Goal: Information Seeking & Learning: Learn about a topic

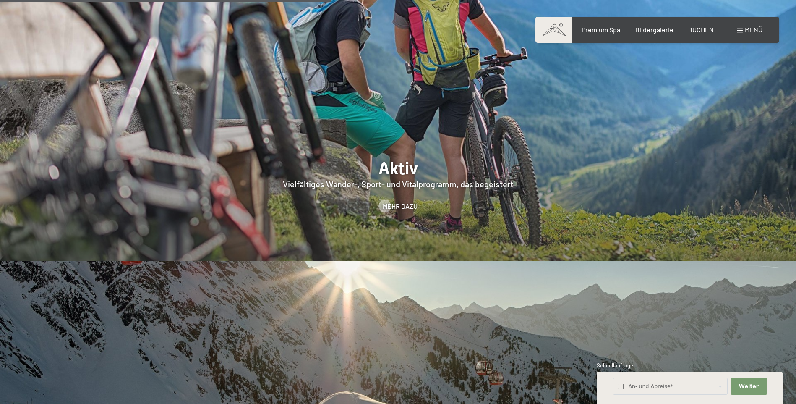
scroll to position [1931, 0]
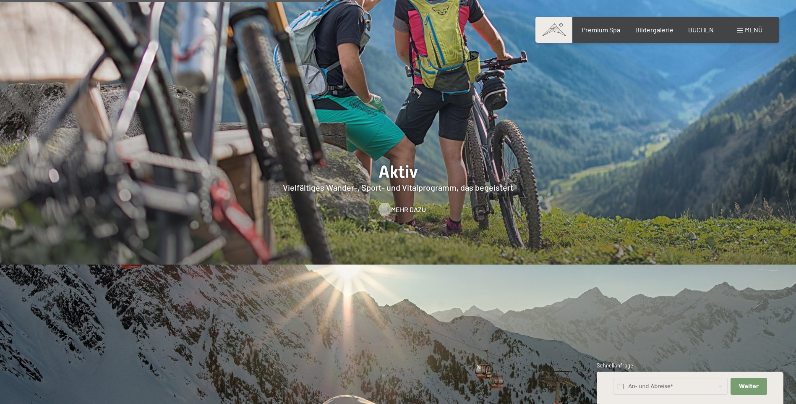
click at [398, 205] on span "Mehr dazu" at bounding box center [408, 209] width 35 height 9
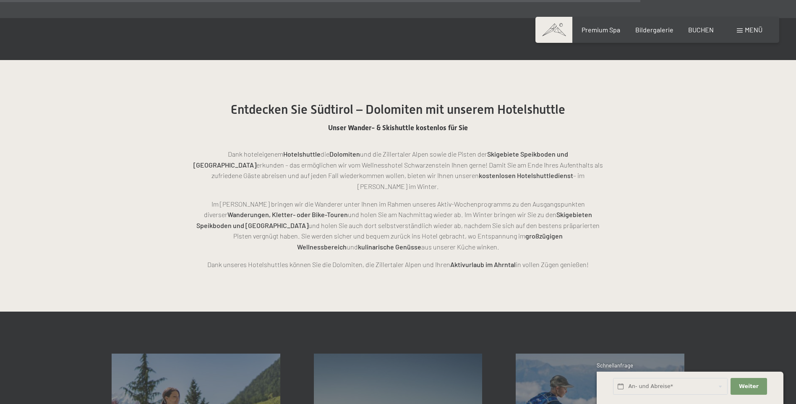
scroll to position [1931, 0]
click at [755, 28] on span "Menü" at bounding box center [754, 30] width 18 height 8
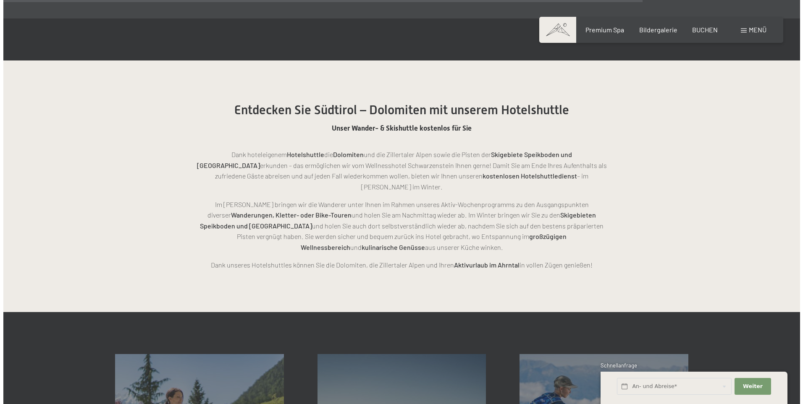
scroll to position [1937, 0]
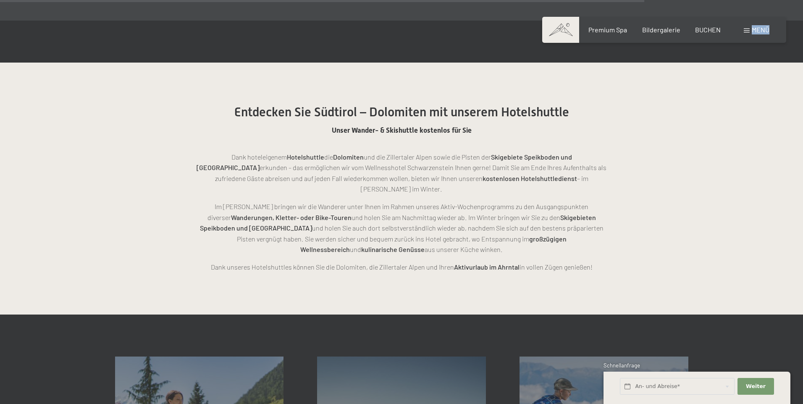
click at [755, 28] on div "Buchen Anfragen Premium Spa Bildergalerie BUCHEN Menü DE IT EN Gutschein Bilder…" at bounding box center [664, 29] width 210 height 9
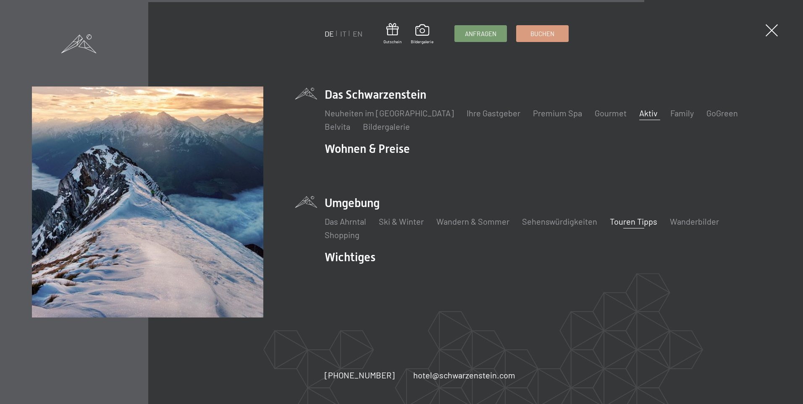
click at [643, 222] on link "Touren Tipps" at bounding box center [633, 221] width 47 height 10
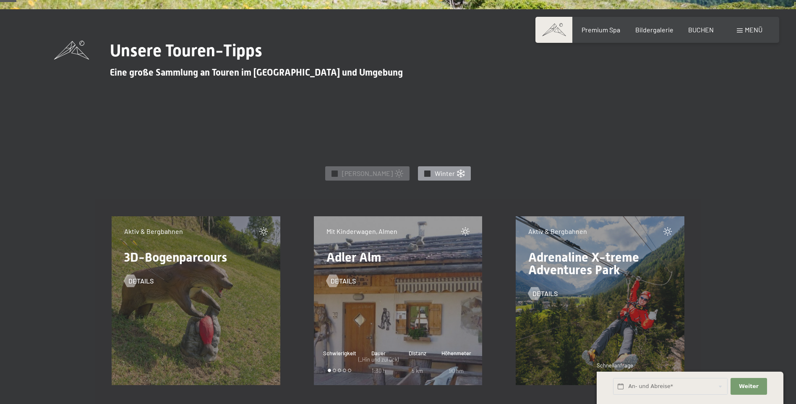
click at [418, 173] on div "✓ Winter" at bounding box center [444, 173] width 53 height 14
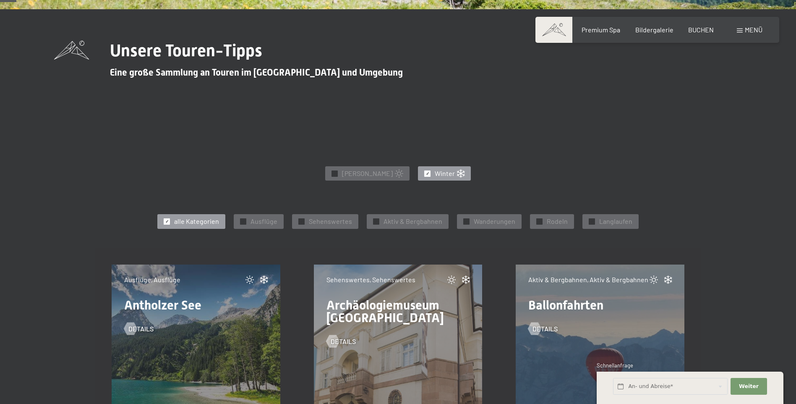
click at [418, 173] on div "✓ Winter" at bounding box center [444, 173] width 53 height 14
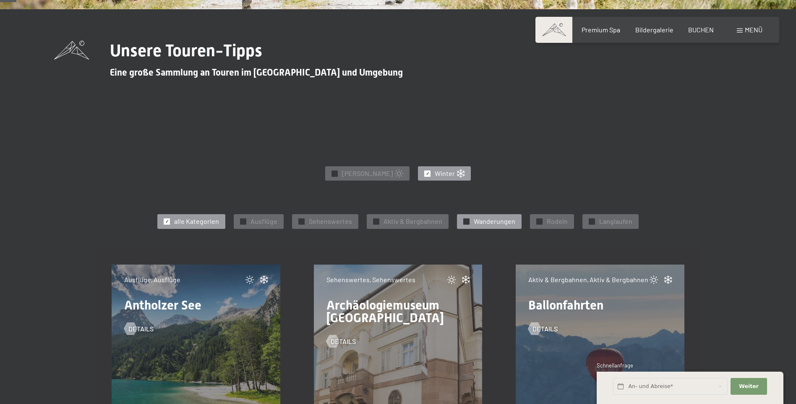
click at [468, 222] on div at bounding box center [467, 221] width 6 height 6
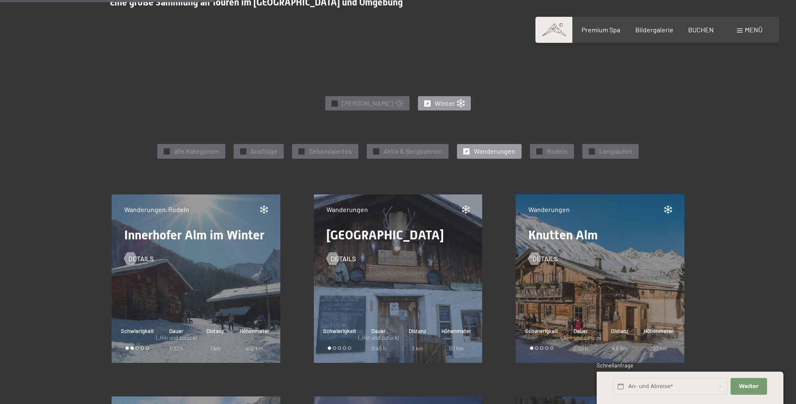
scroll to position [210, 0]
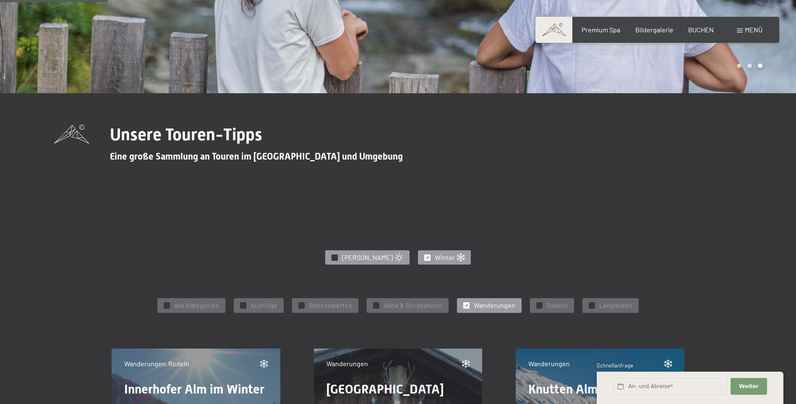
click at [337, 256] on span "✓" at bounding box center [334, 257] width 3 height 6
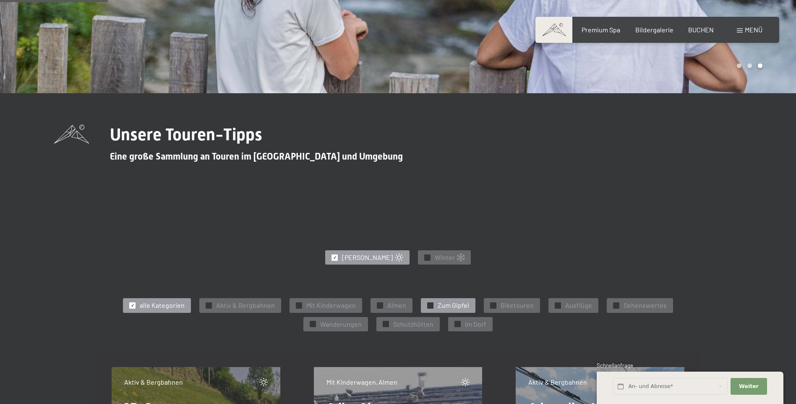
drag, startPoint x: 348, startPoint y: 256, endPoint x: 430, endPoint y: 305, distance: 95.3
click at [430, 305] on span "✓" at bounding box center [430, 305] width 3 height 6
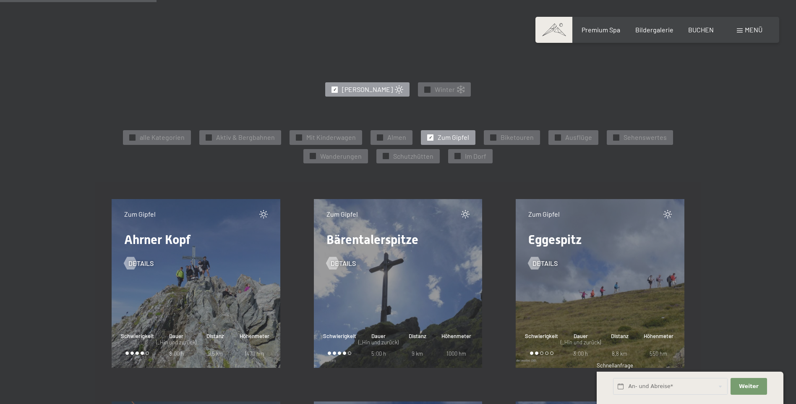
scroll to position [420, 0]
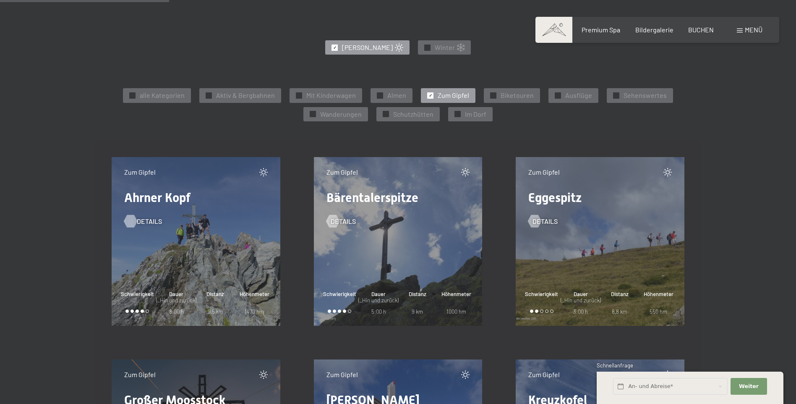
click at [143, 219] on span "Details" at bounding box center [149, 221] width 25 height 9
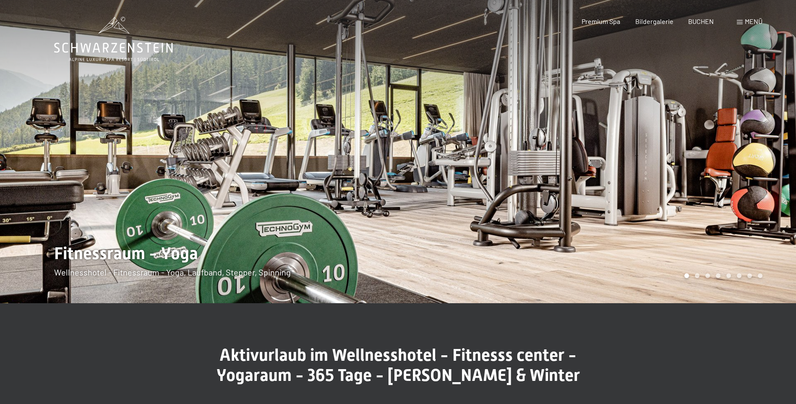
click at [743, 22] on span at bounding box center [740, 22] width 6 height 4
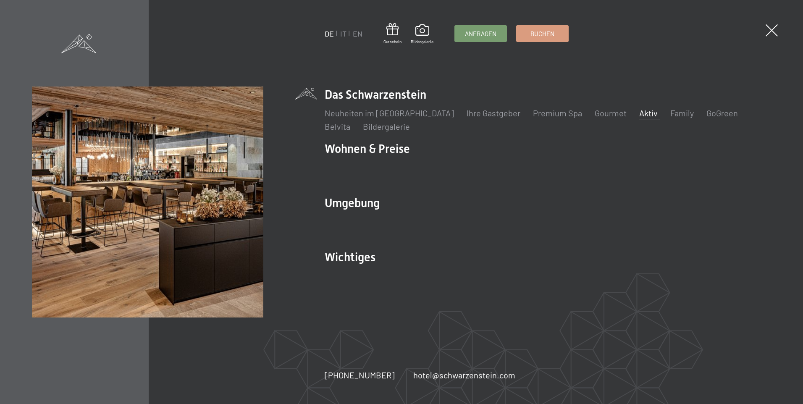
click at [207, 22] on img at bounding box center [103, 103] width 207 height 207
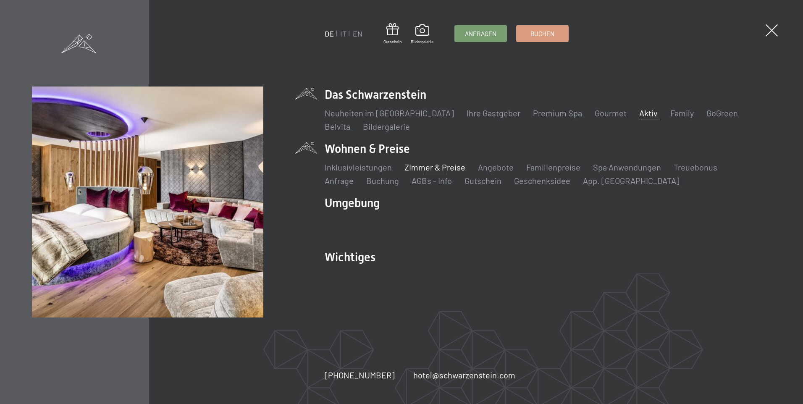
click at [428, 169] on link "Zimmer & Preise" at bounding box center [434, 167] width 61 height 10
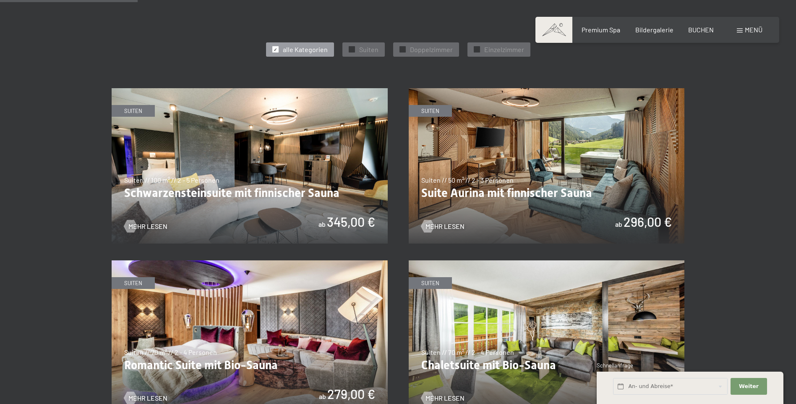
scroll to position [462, 0]
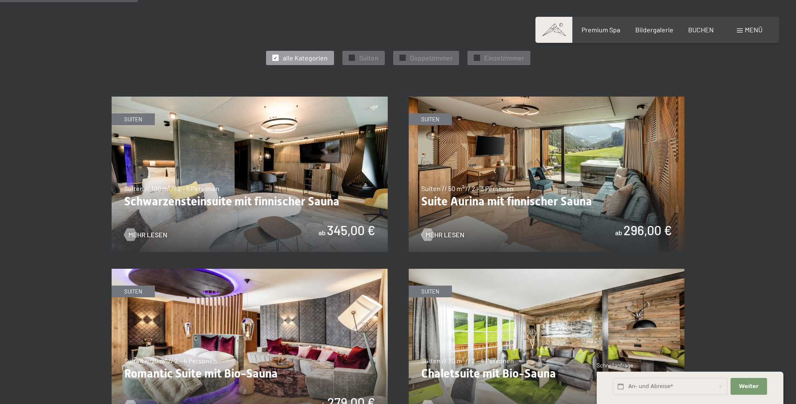
click at [518, 184] on img at bounding box center [547, 174] width 276 height 155
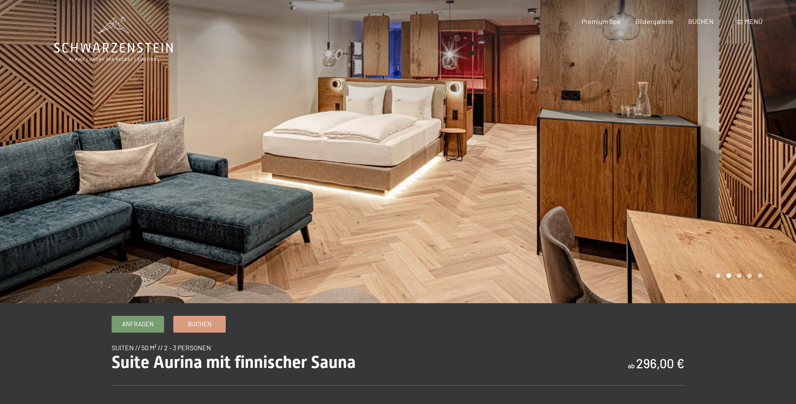
click at [739, 169] on div at bounding box center [597, 151] width 398 height 303
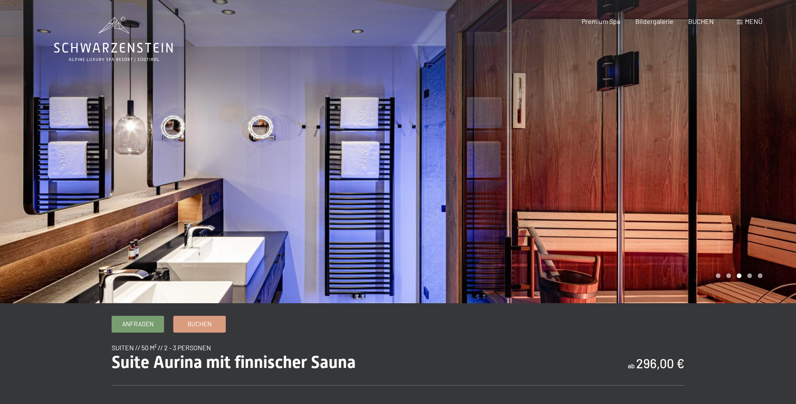
click at [738, 169] on div at bounding box center [597, 151] width 398 height 303
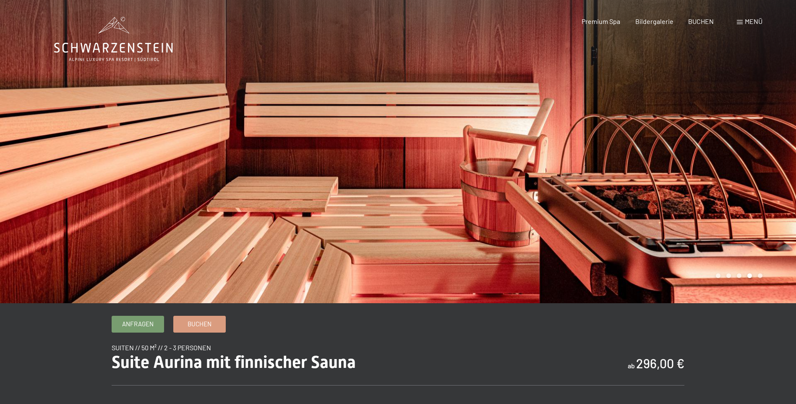
click at [738, 170] on div at bounding box center [597, 151] width 398 height 303
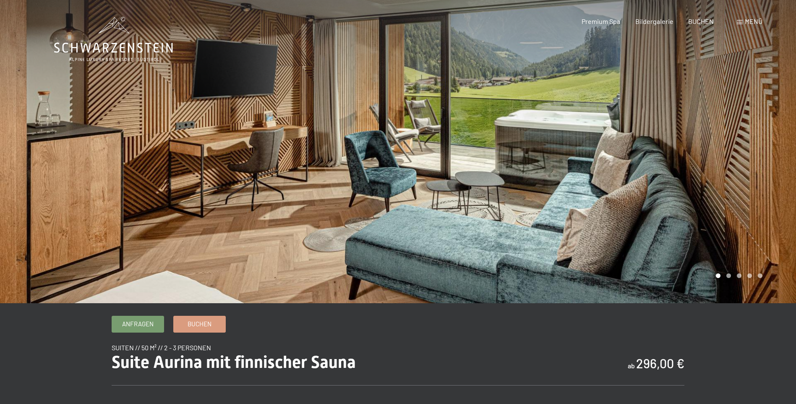
click at [738, 170] on div at bounding box center [597, 151] width 398 height 303
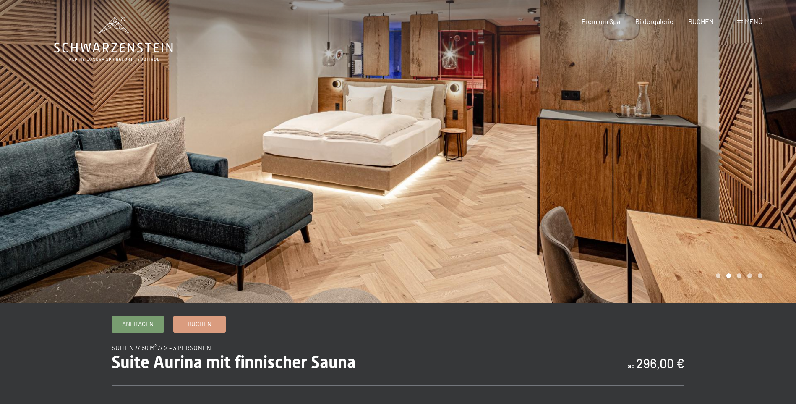
click at [738, 170] on div at bounding box center [597, 151] width 398 height 303
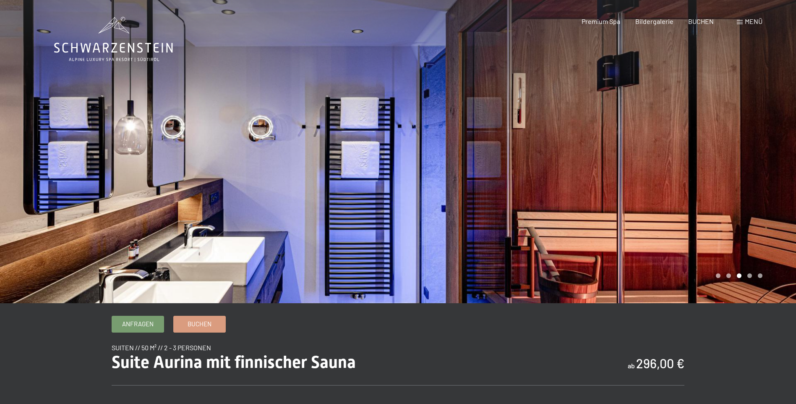
click at [738, 170] on div at bounding box center [597, 151] width 398 height 303
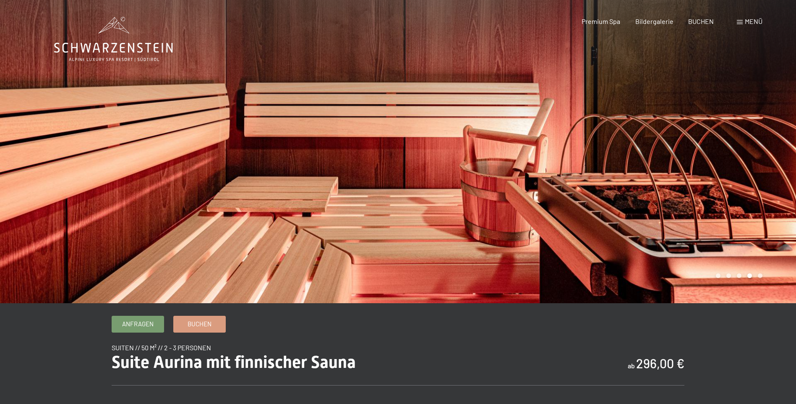
click at [738, 170] on div at bounding box center [597, 151] width 398 height 303
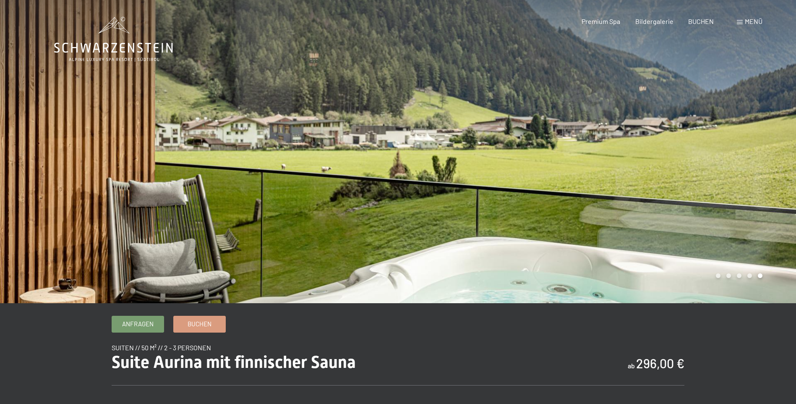
click at [738, 170] on div at bounding box center [597, 151] width 398 height 303
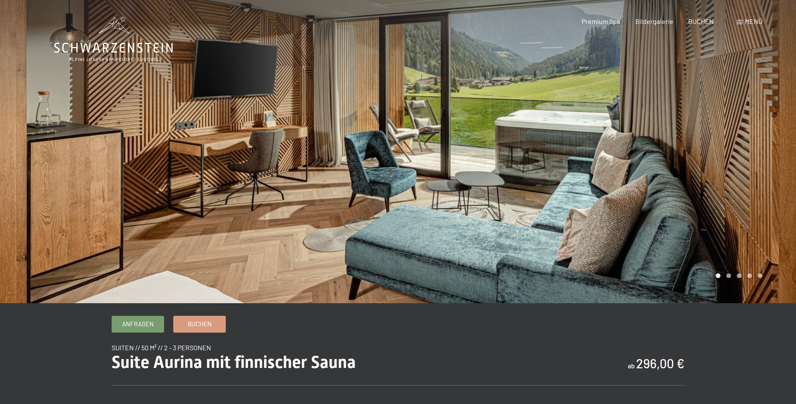
click at [738, 170] on div at bounding box center [597, 151] width 398 height 303
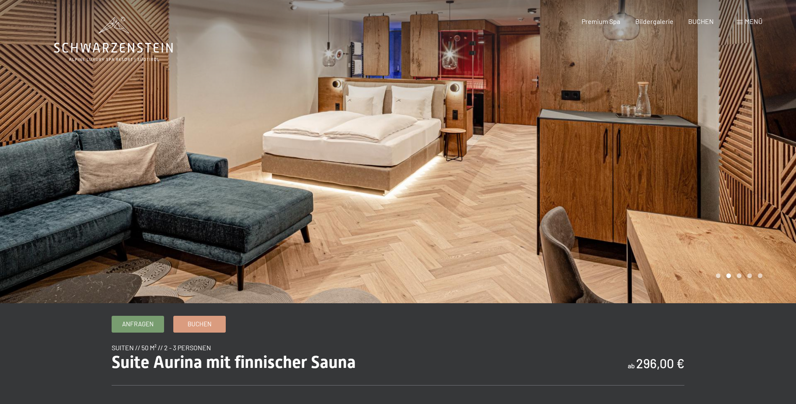
click at [742, 20] on div "Menü" at bounding box center [750, 21] width 26 height 9
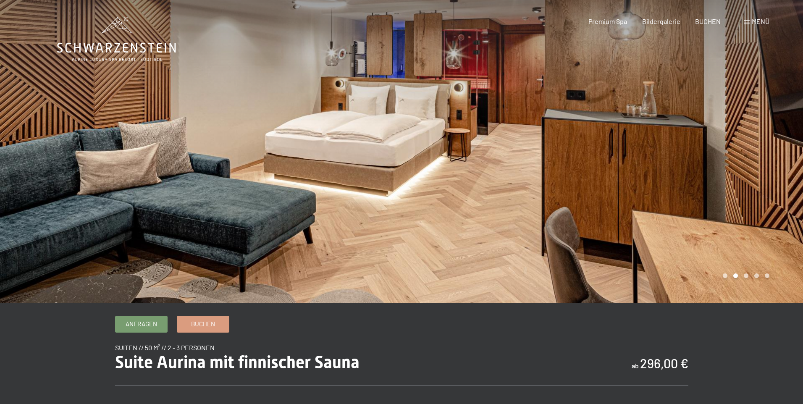
click at [742, 20] on div "Buchen Anfragen Premium Spa Bildergalerie BUCHEN Menü DE IT EN Gutschein Bilder…" at bounding box center [664, 21] width 210 height 9
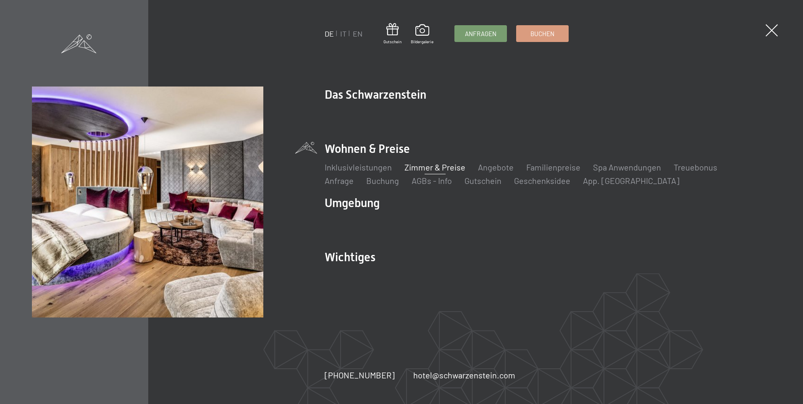
click at [424, 166] on link "Zimmer & Preise" at bounding box center [434, 167] width 61 height 10
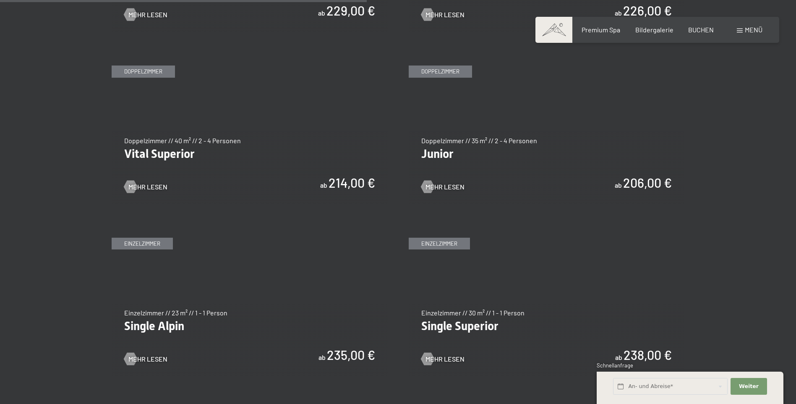
scroll to position [1176, 0]
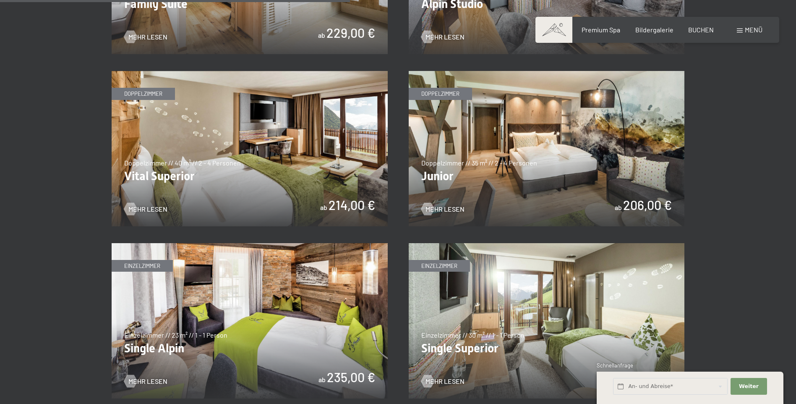
click at [270, 161] on img at bounding box center [250, 148] width 276 height 155
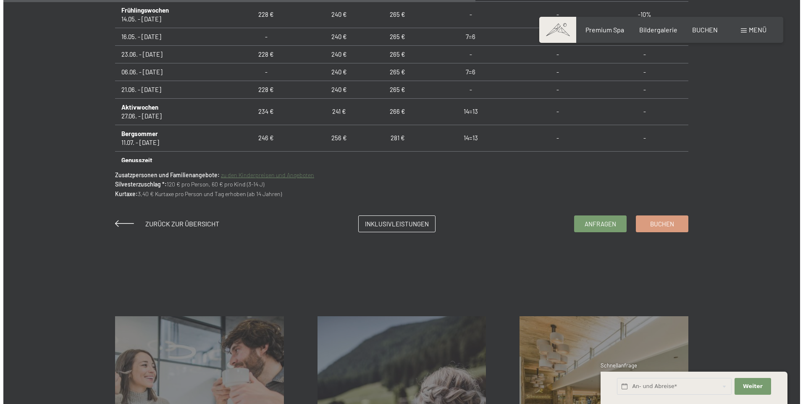
scroll to position [504, 0]
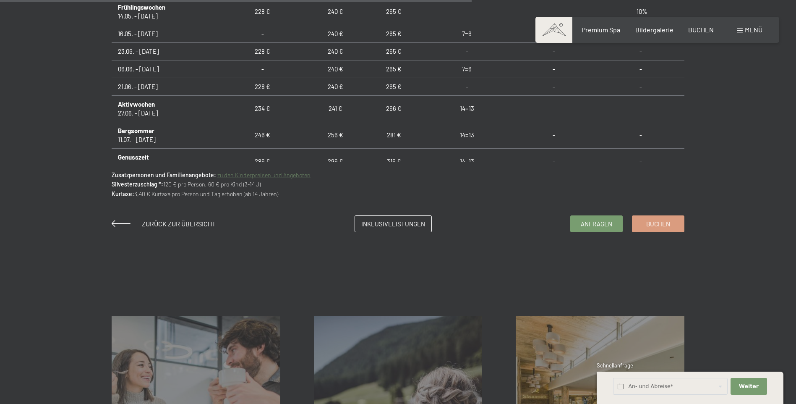
click at [745, 30] on span "Menü" at bounding box center [754, 30] width 18 height 8
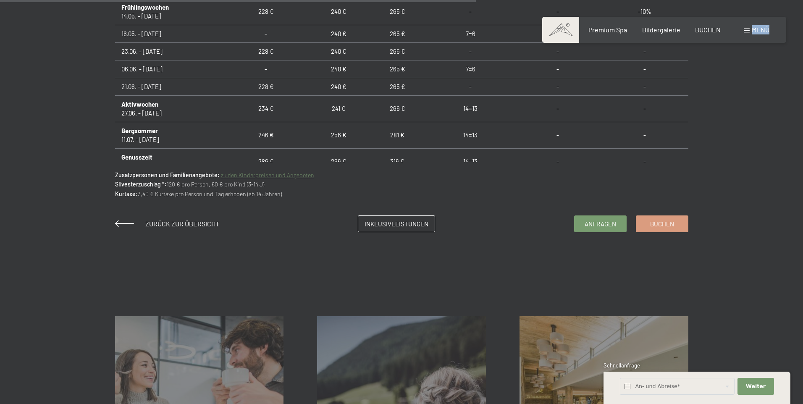
click at [745, 30] on div "Buchen Anfragen Premium Spa Bildergalerie BUCHEN Menü DE IT EN Gutschein Bilder…" at bounding box center [664, 29] width 210 height 9
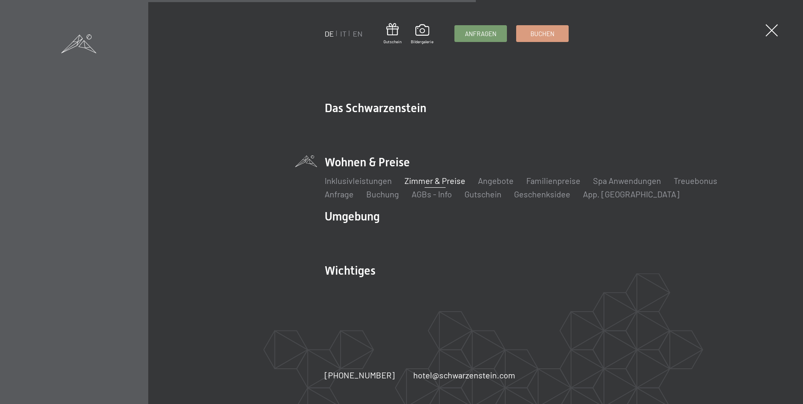
click at [207, 30] on img at bounding box center [103, 103] width 207 height 207
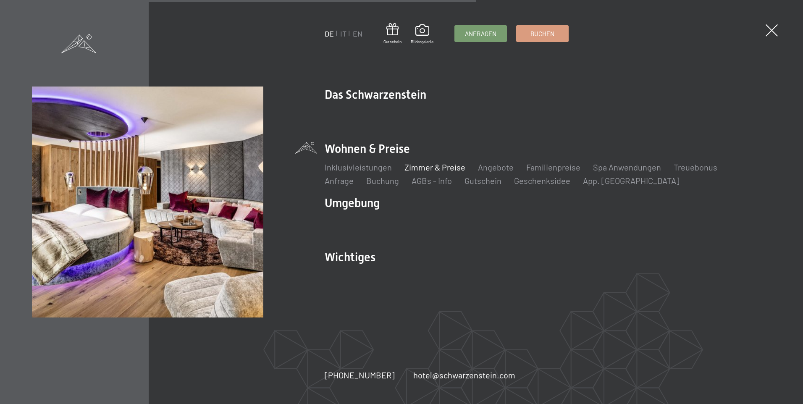
click at [425, 167] on link "Zimmer & Preise" at bounding box center [434, 167] width 61 height 10
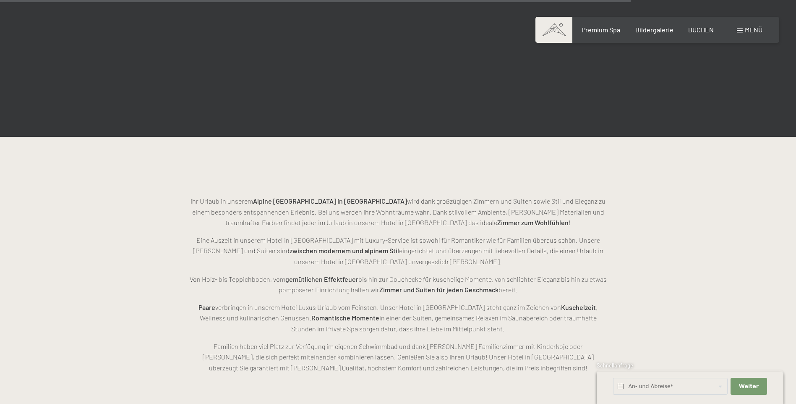
scroll to position [2393, 0]
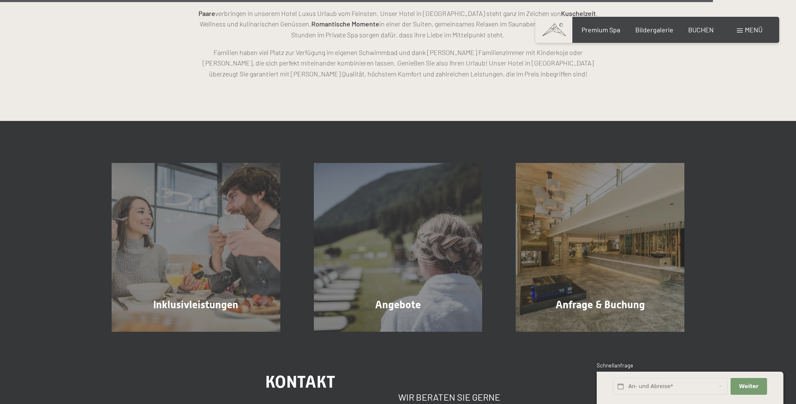
click at [756, 33] on span "Menü" at bounding box center [754, 30] width 18 height 8
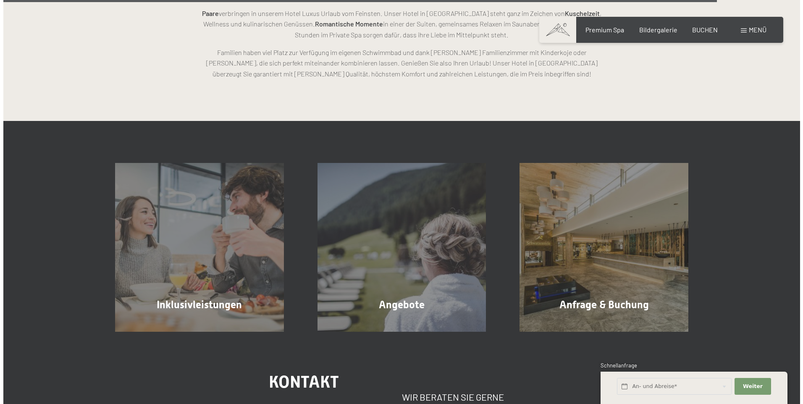
scroll to position [2397, 0]
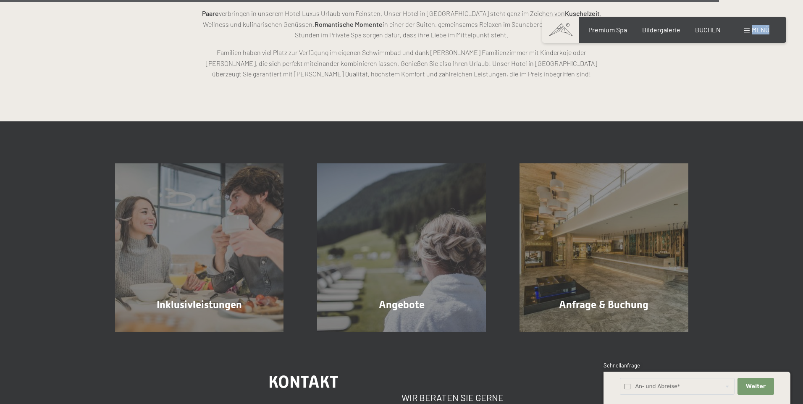
click at [756, 33] on div "Buchen Anfragen Premium Spa Bildergalerie BUCHEN Menü DE IT EN Gutschein Bilder…" at bounding box center [664, 29] width 210 height 9
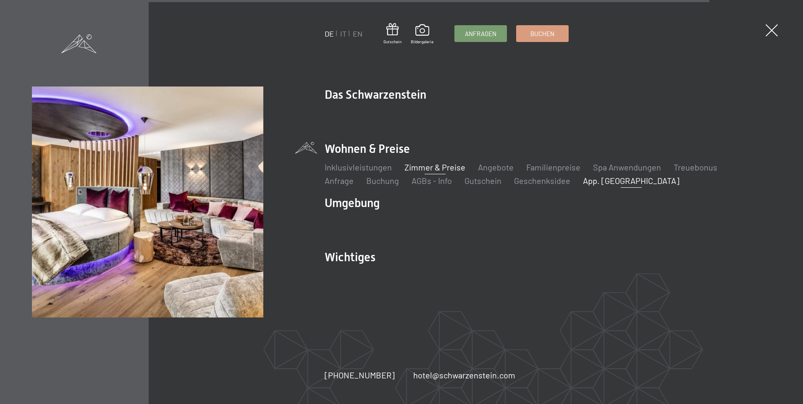
click at [583, 180] on link "App. [GEOGRAPHIC_DATA]" at bounding box center [631, 181] width 97 height 10
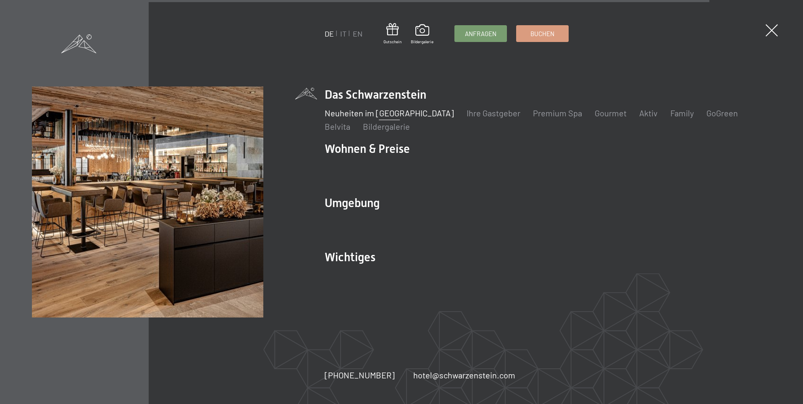
click at [379, 109] on link "Neuheiten im [GEOGRAPHIC_DATA]" at bounding box center [389, 113] width 129 height 10
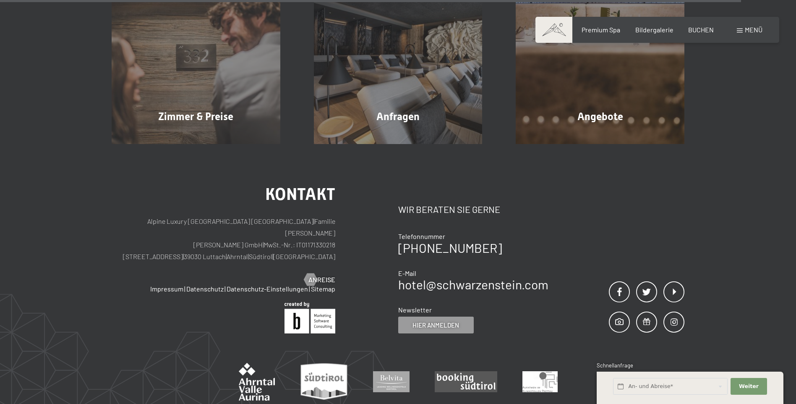
scroll to position [3291, 0]
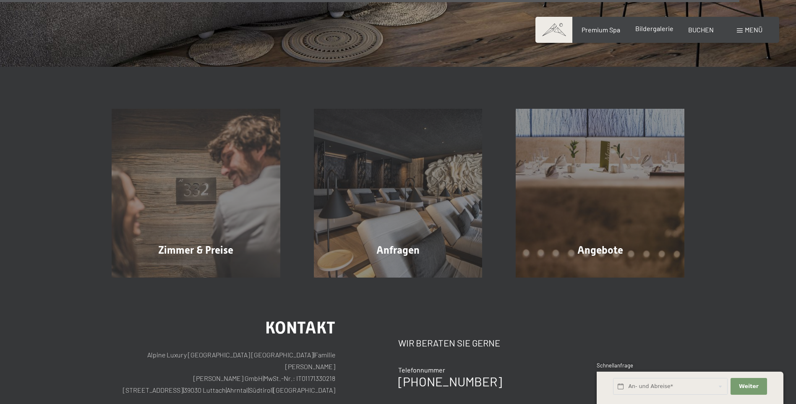
click at [652, 30] on span "Bildergalerie" at bounding box center [655, 28] width 38 height 8
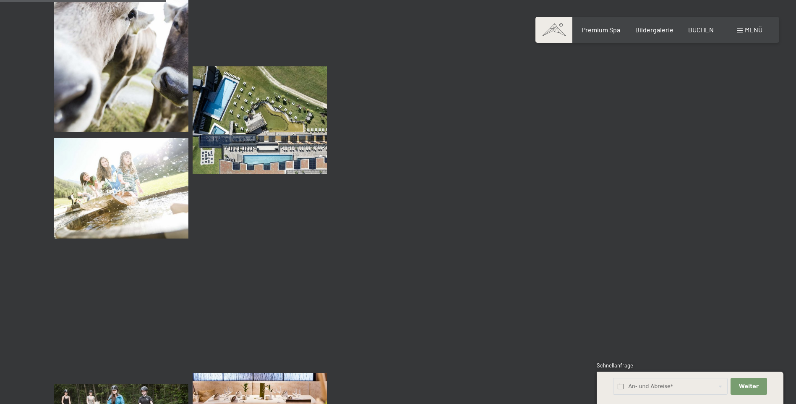
scroll to position [2225, 0]
